Goal: Find specific page/section: Find specific page/section

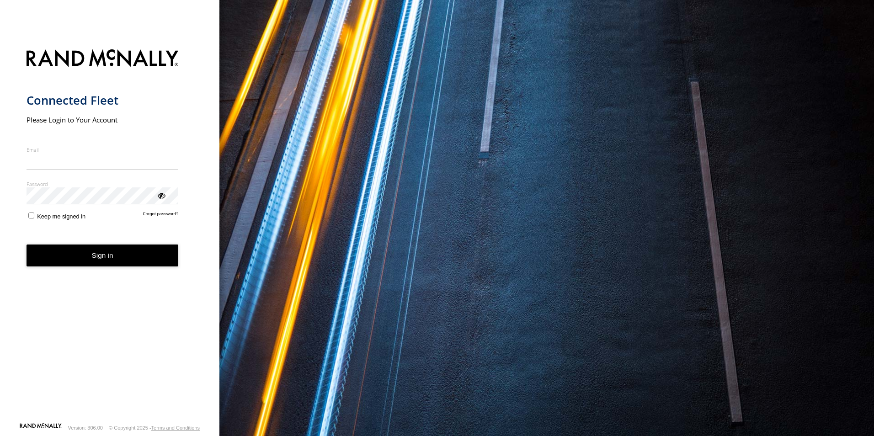
click at [69, 164] on input "Email" at bounding box center [103, 161] width 152 height 16
type input "**********"
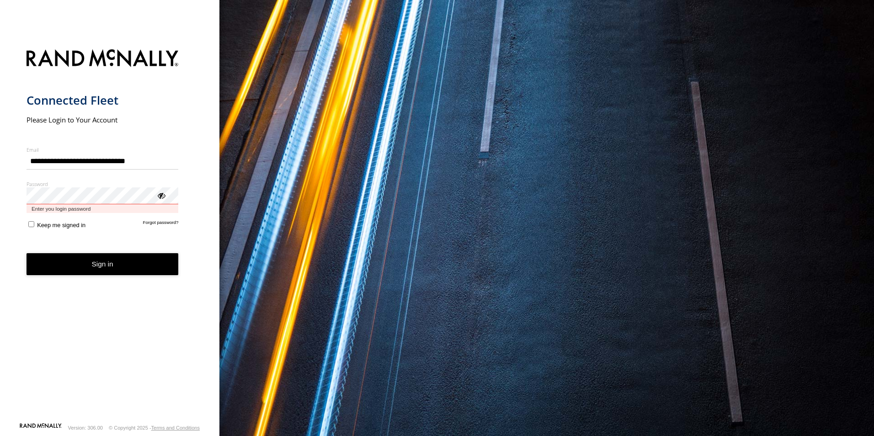
click at [27, 253] on button "Sign in" at bounding box center [103, 264] width 152 height 22
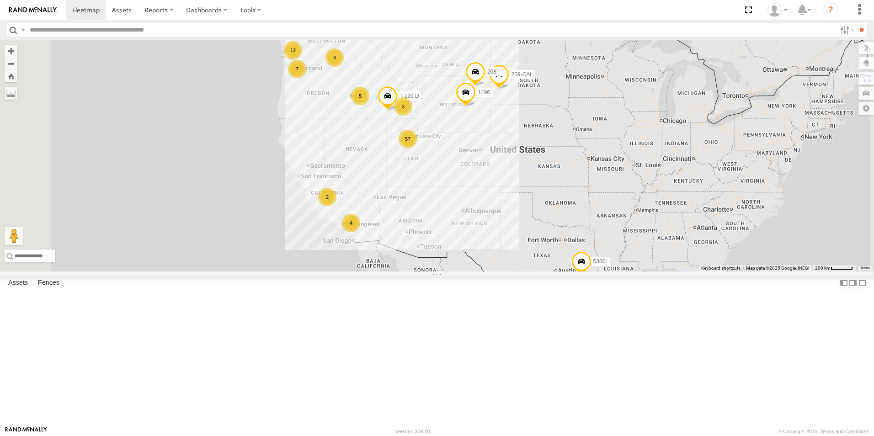
click at [0, 0] on div "119-CAM All Assets" at bounding box center [0, 0] width 0 height 0
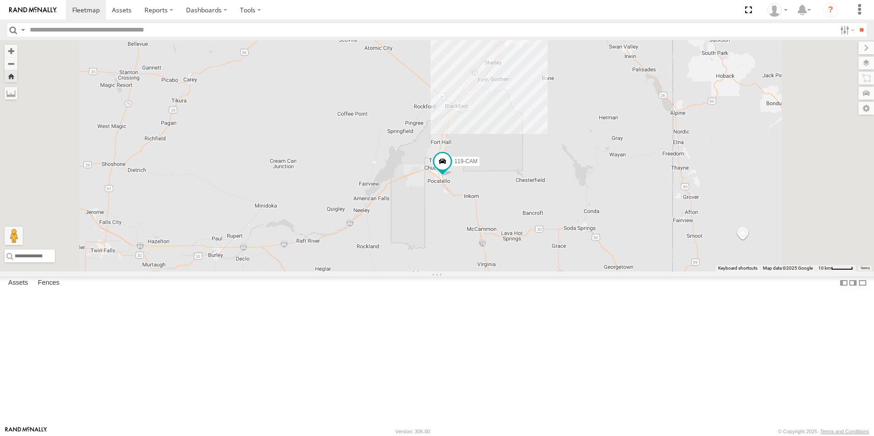
click at [0, 0] on div "124-CAM" at bounding box center [0, 0] width 0 height 0
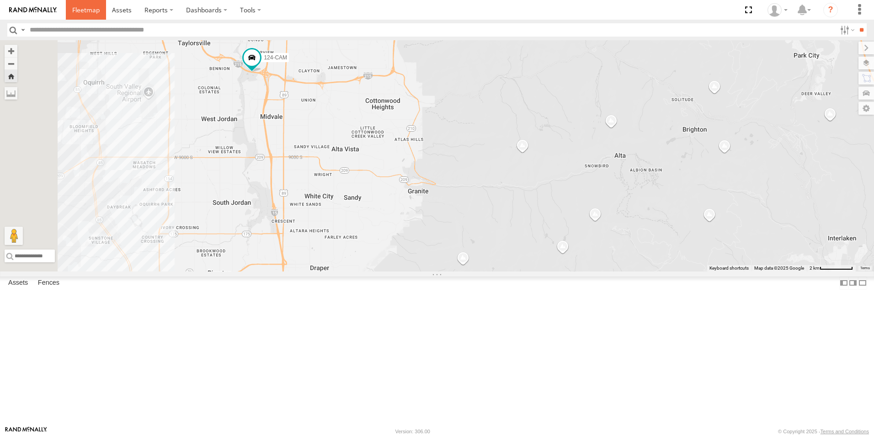
click at [84, 11] on span at bounding box center [85, 9] width 27 height 9
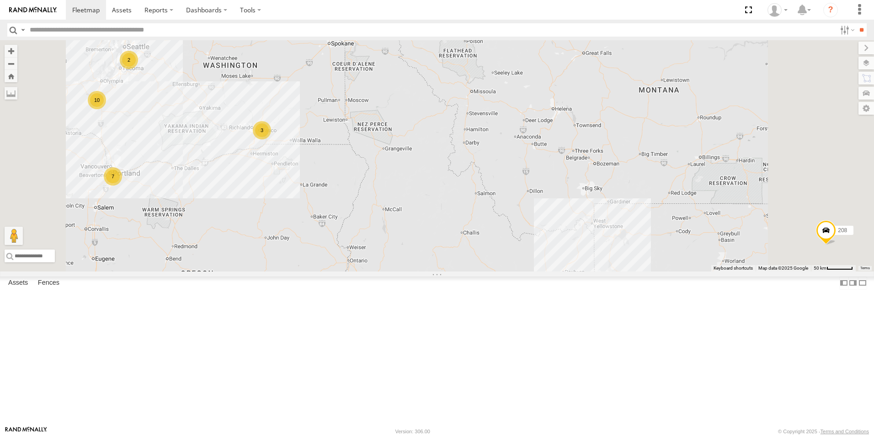
drag, startPoint x: 468, startPoint y: 135, endPoint x: 463, endPoint y: 244, distance: 109.4
click at [463, 244] on div "5360L 208 1496 307W 209-CAL T-199 D 20 7 3 7 30 10 3 119-CAM 2 2 2" at bounding box center [437, 155] width 874 height 231
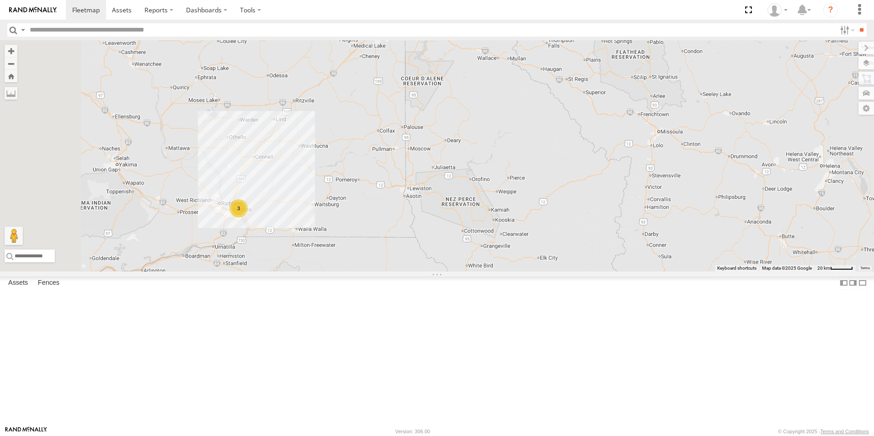
drag, startPoint x: 423, startPoint y: 220, endPoint x: 482, endPoint y: 224, distance: 59.1
click at [482, 224] on div "5360L 208 1496 307W 209-CAL T-199 D 119-CAM 3" at bounding box center [437, 155] width 874 height 231
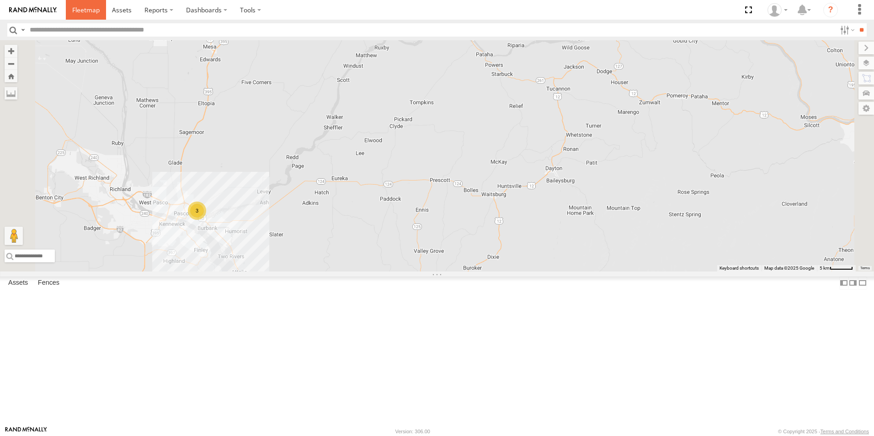
click at [91, 11] on span at bounding box center [85, 9] width 27 height 9
